Goal: Use online tool/utility: Utilize a website feature to perform a specific function

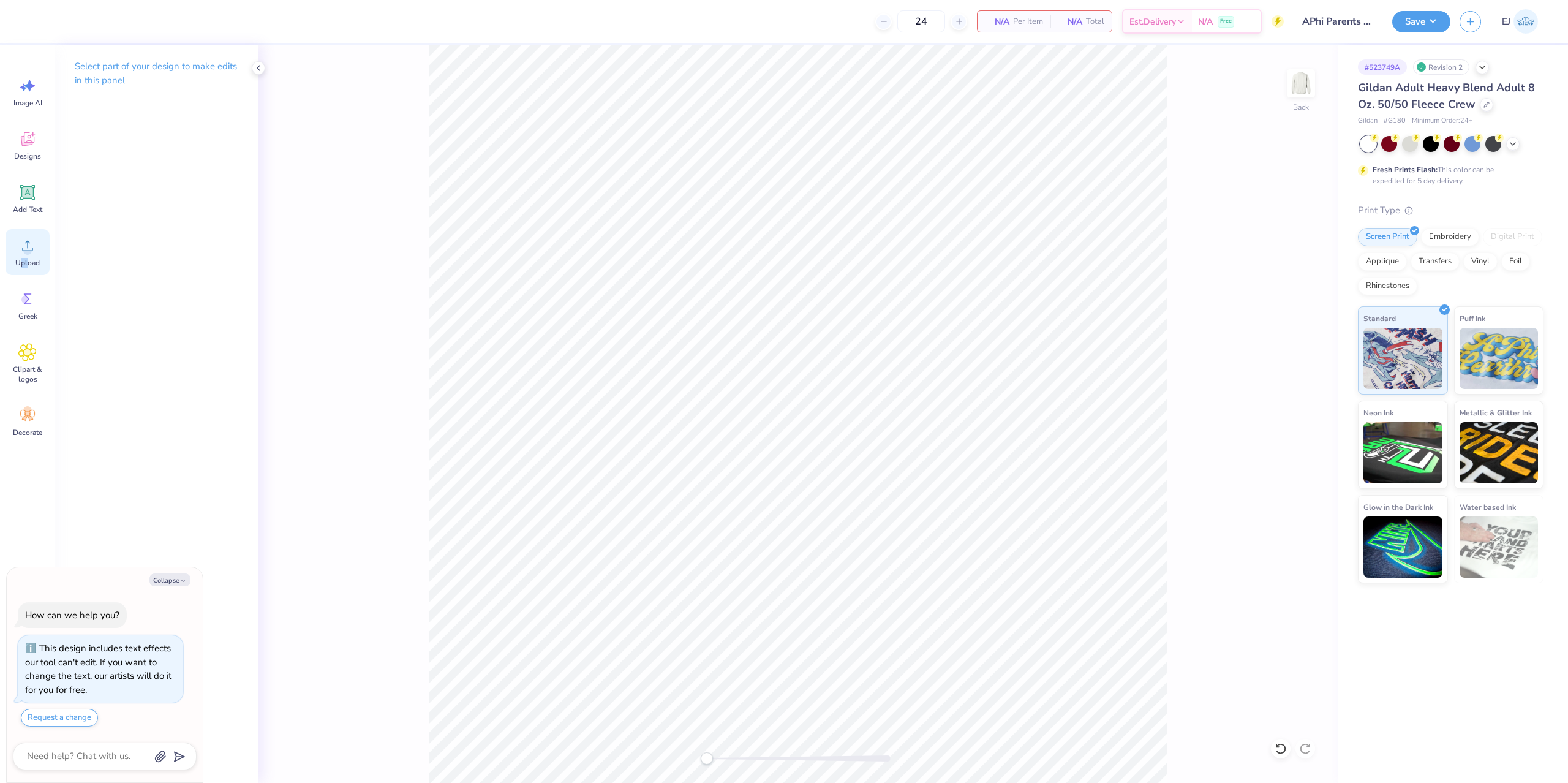
click at [20, 267] on span "Upload" at bounding box center [28, 263] width 25 height 10
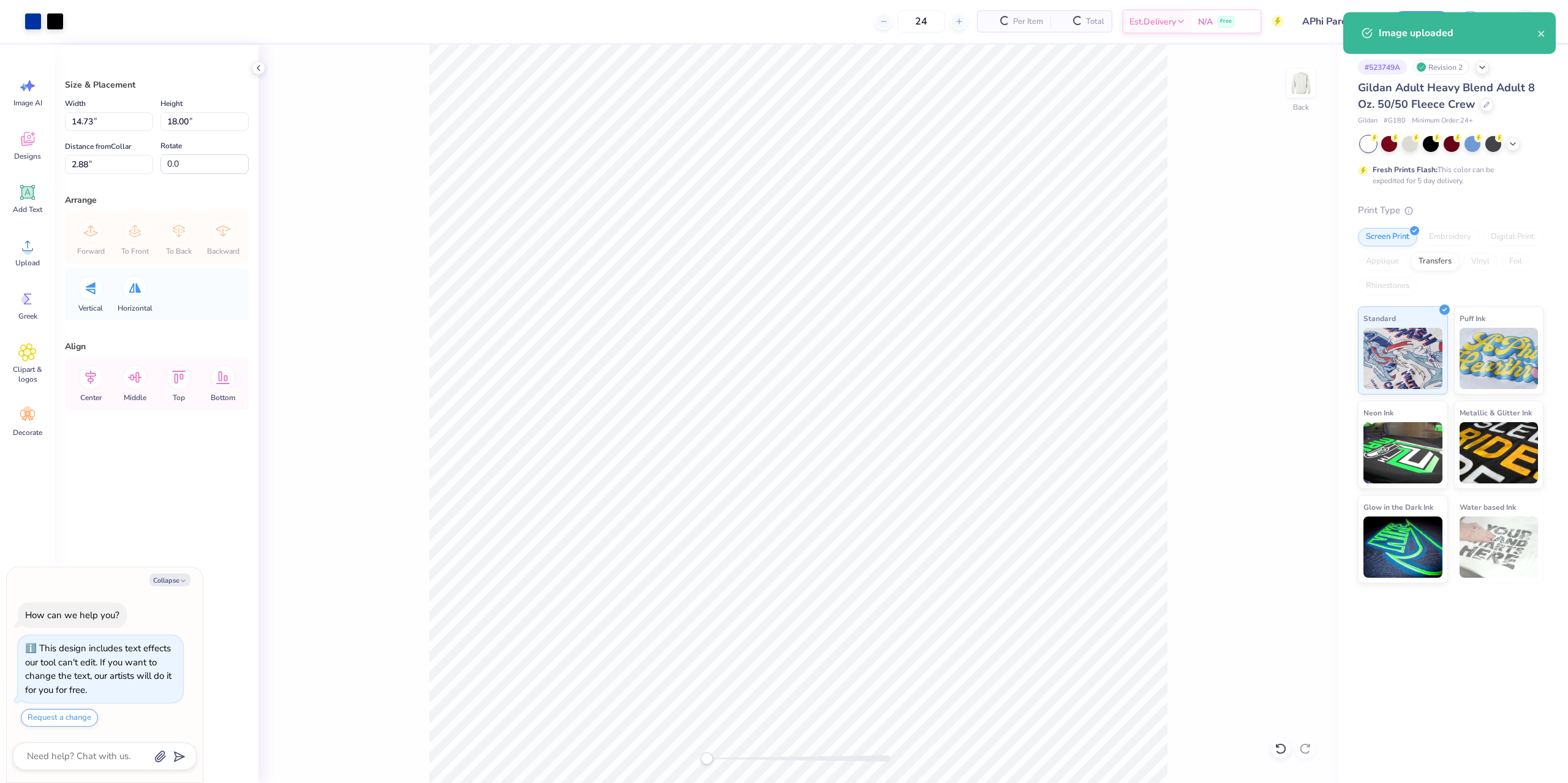
type textarea "x"
click at [195, 129] on input "18.00" at bounding box center [204, 121] width 88 height 19
type input "15"
type textarea "x"
type input "12.28"
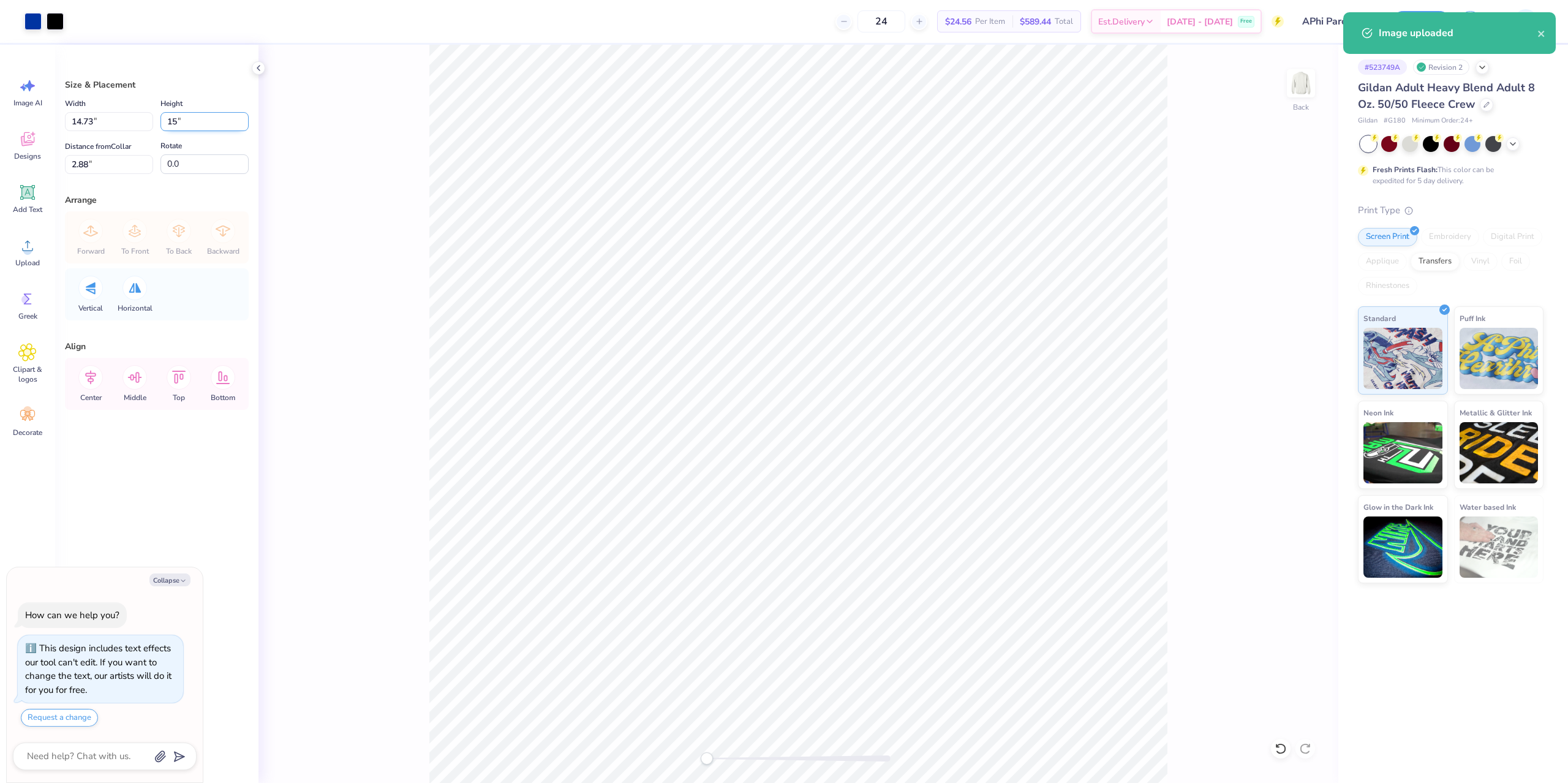
type input "15.00"
type input "2"
type textarea "x"
type input "3"
click at [1439, 12] on button "Save" at bounding box center [1421, 19] width 58 height 21
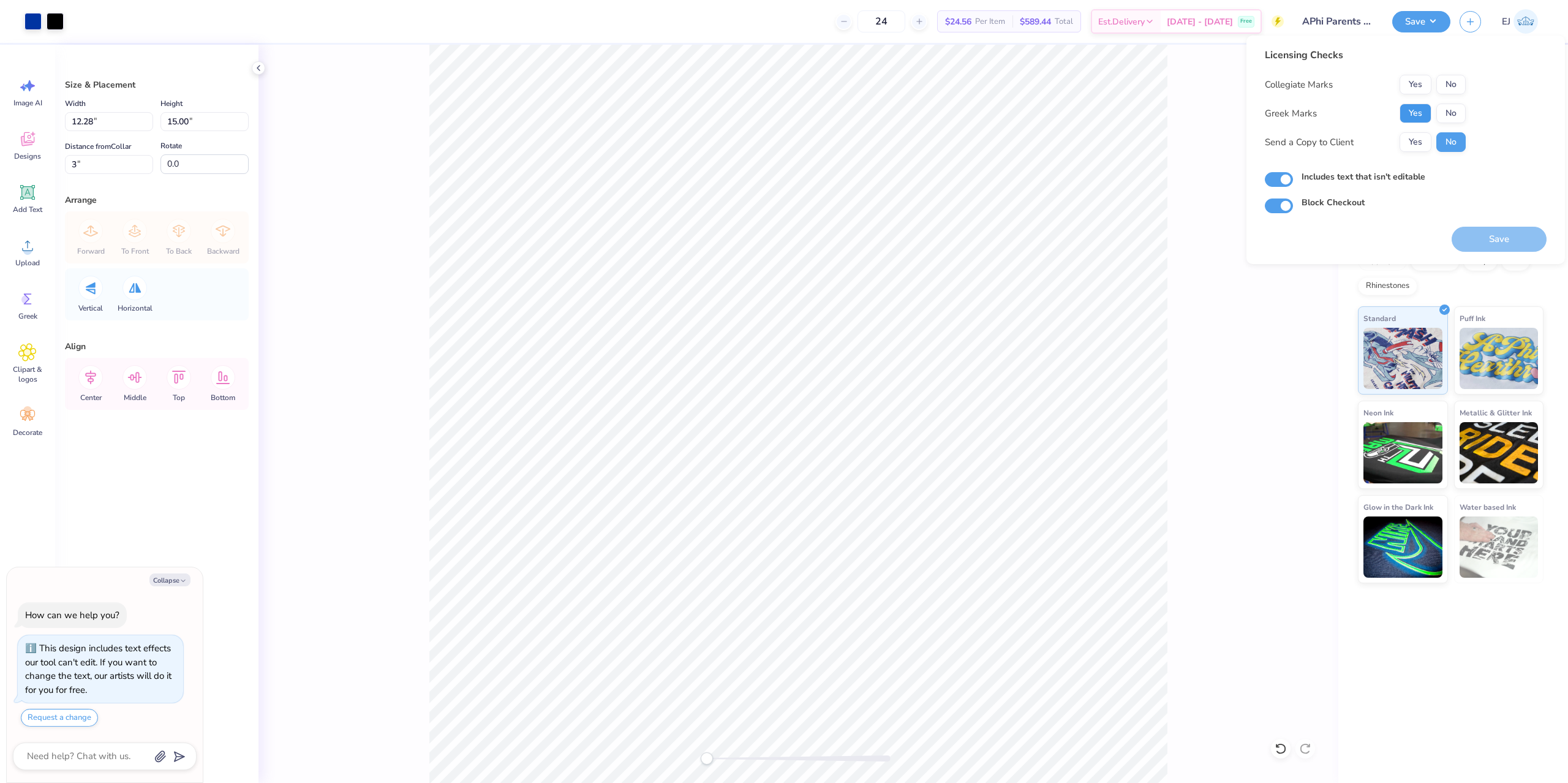
click at [1423, 122] on button "Yes" at bounding box center [1415, 113] width 32 height 19
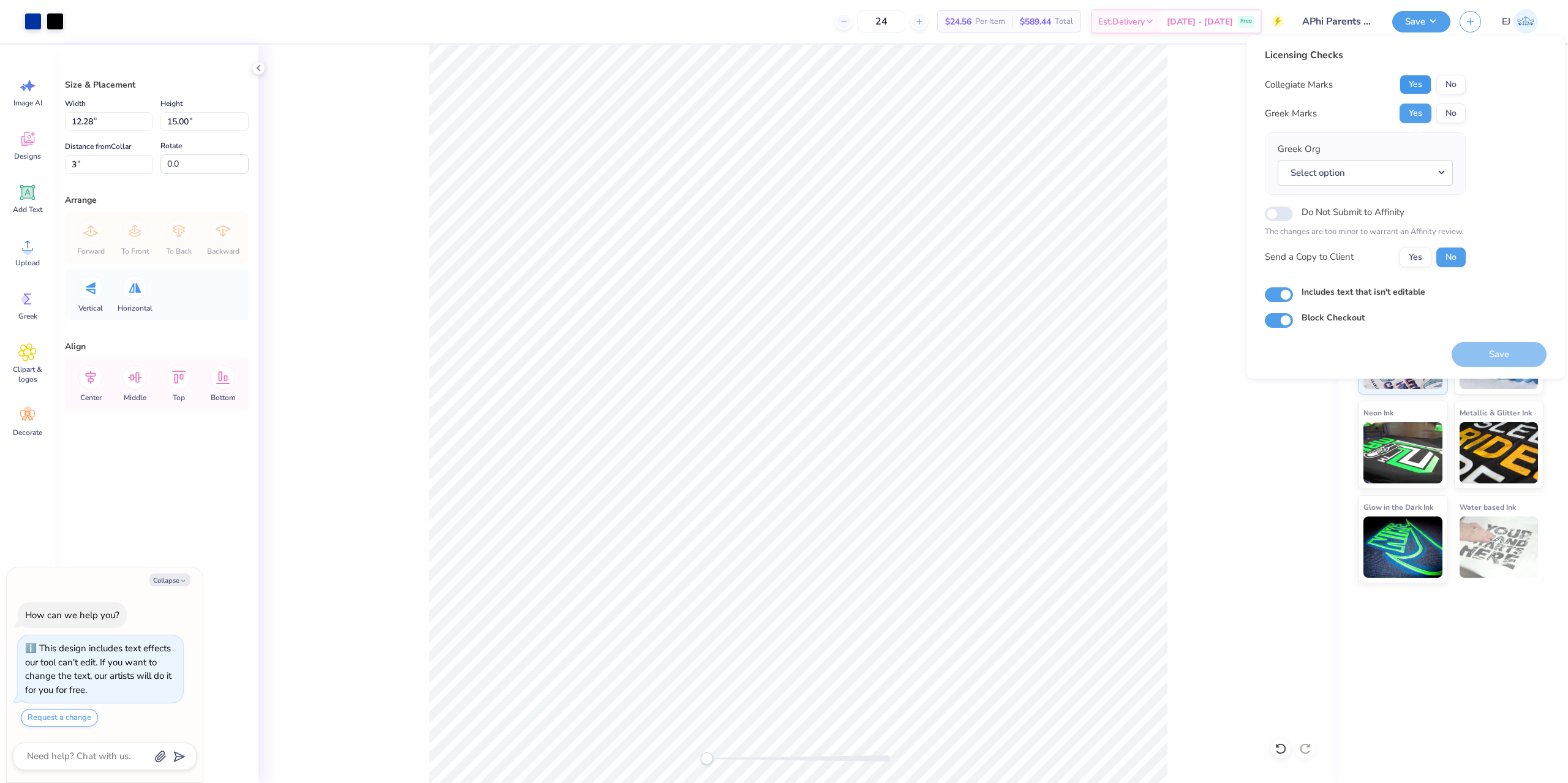
click at [1424, 85] on button "Yes" at bounding box center [1415, 85] width 32 height 19
click at [1349, 160] on div "Greek Org Select option" at bounding box center [1365, 164] width 175 height 43
click at [1350, 178] on button "Select option" at bounding box center [1365, 173] width 175 height 25
click at [1340, 319] on link "Alpha Phi" at bounding box center [1366, 312] width 166 height 20
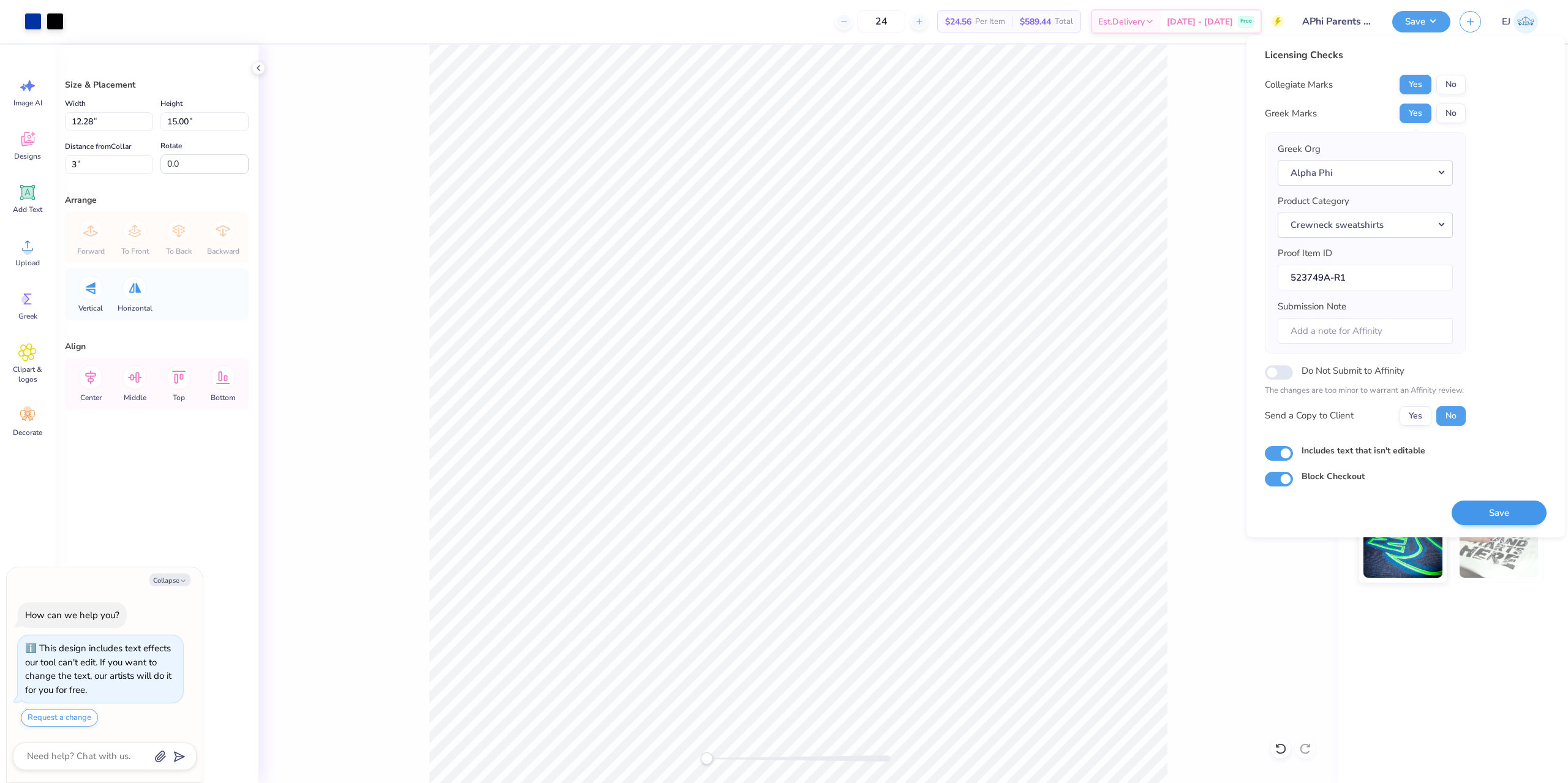
drag, startPoint x: 1481, startPoint y: 497, endPoint x: 1490, endPoint y: 507, distance: 13.5
click at [1482, 497] on div "Save" at bounding box center [1499, 506] width 95 height 39
click at [1492, 507] on button "Save" at bounding box center [1499, 513] width 95 height 25
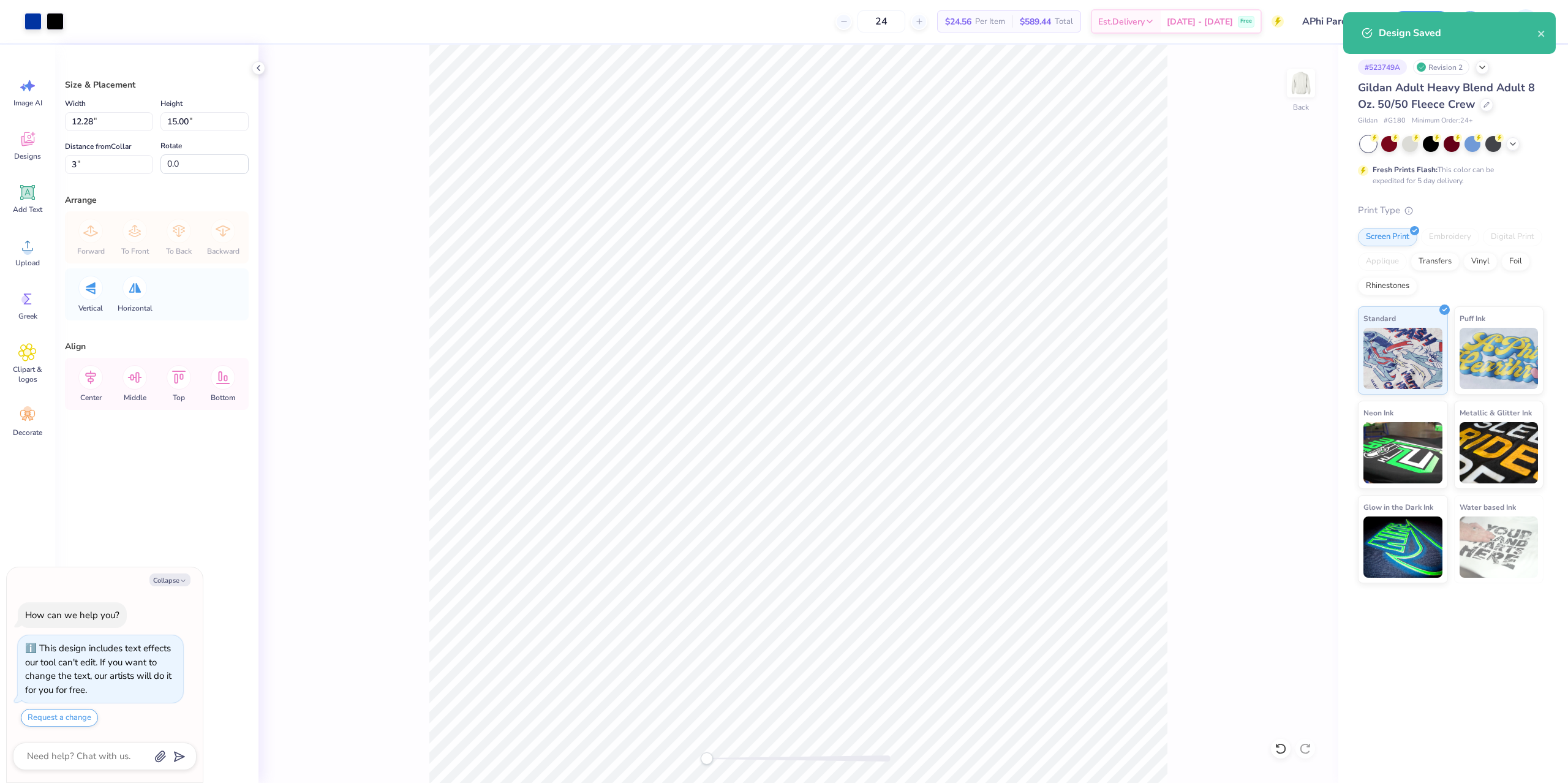
type textarea "x"
